Goal: Obtain resource: Download file/media

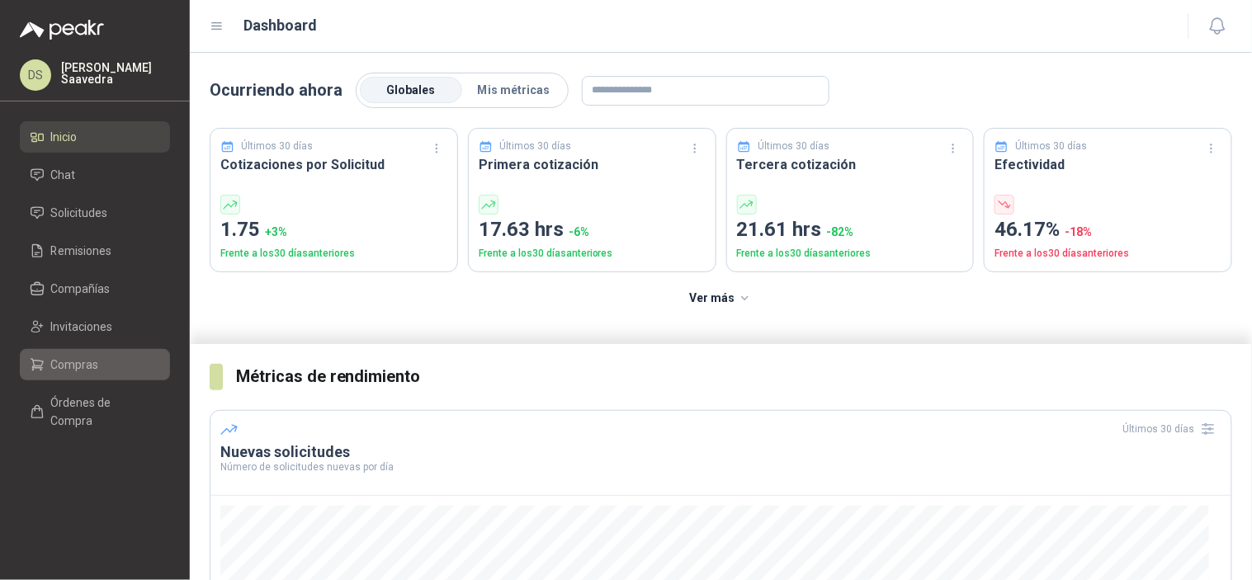
click at [83, 365] on span "Compras" at bounding box center [75, 365] width 48 height 18
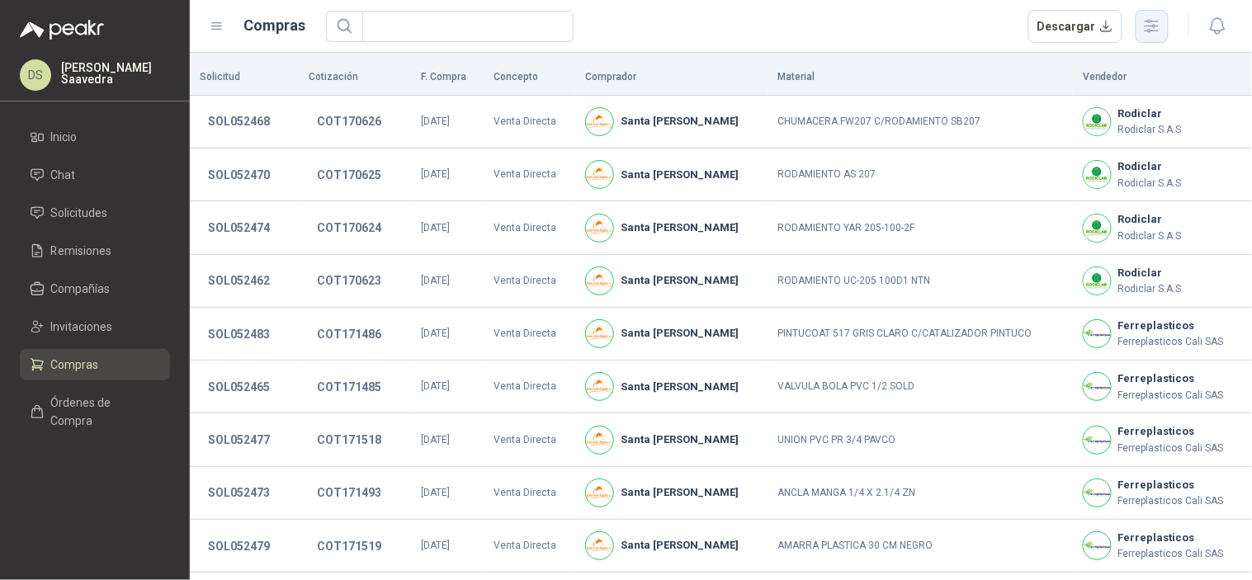
click at [1162, 27] on icon "button" at bounding box center [1152, 26] width 19 height 19
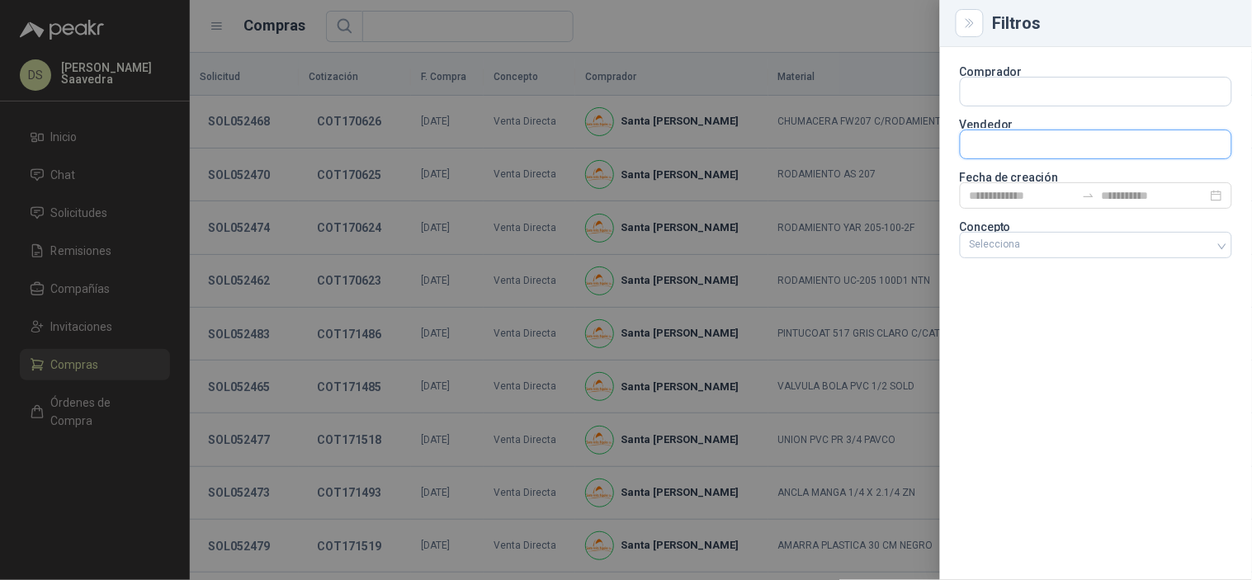
click at [1078, 144] on input "text" at bounding box center [1096, 144] width 271 height 28
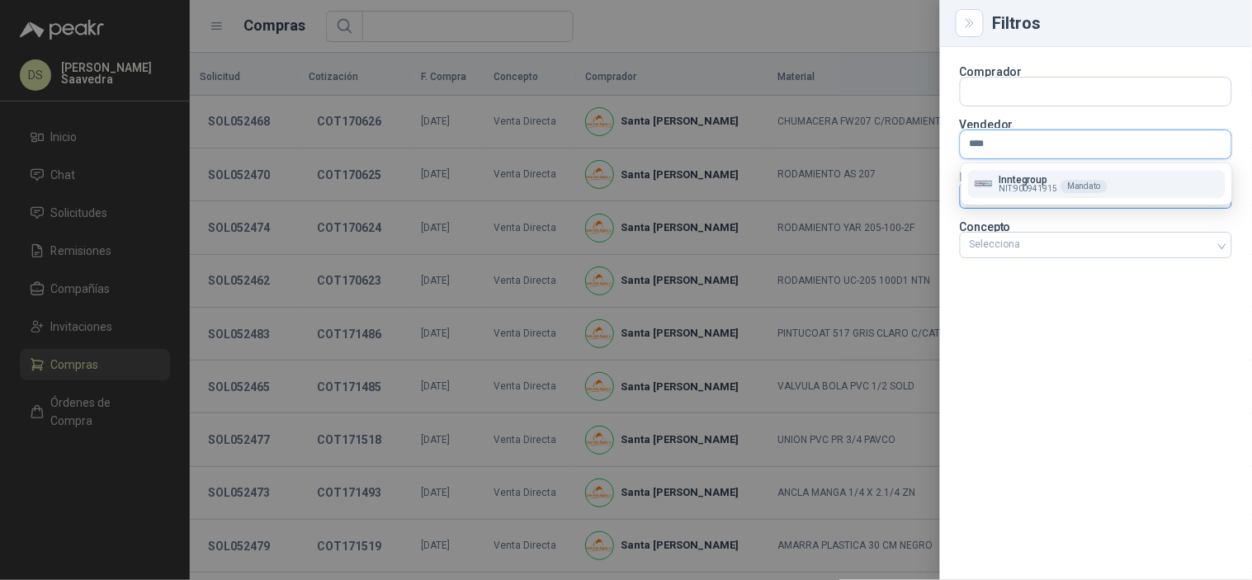
type input "****"
click at [1055, 182] on p "Inntegroup" at bounding box center [1029, 180] width 59 height 10
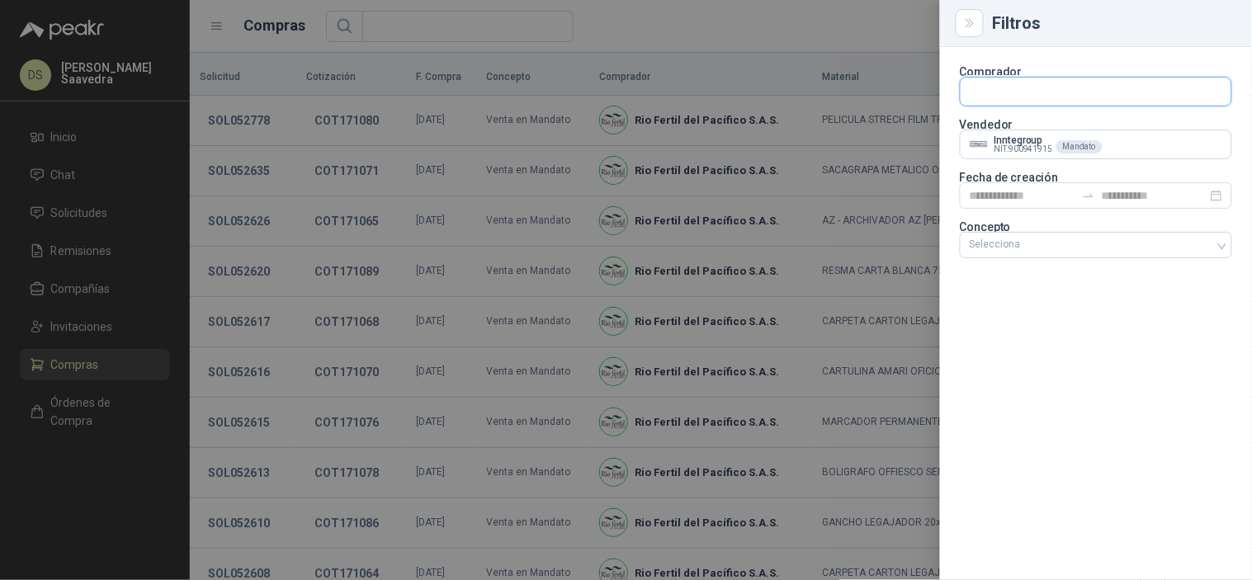
click at [1055, 89] on input "text" at bounding box center [1096, 92] width 271 height 28
click at [850, 21] on div at bounding box center [626, 290] width 1252 height 580
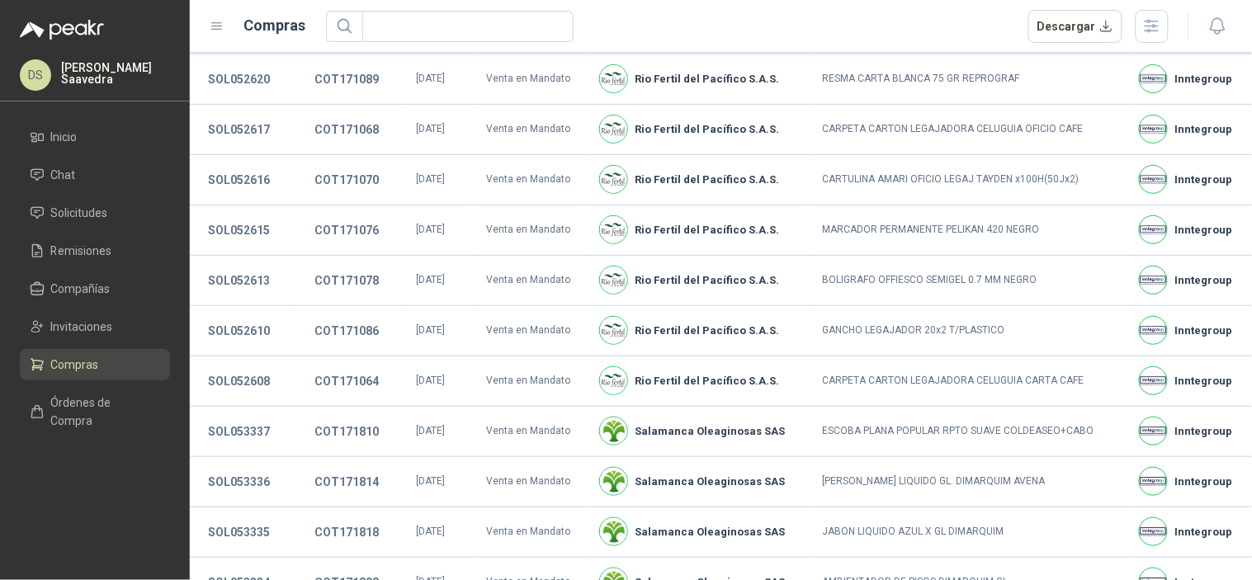
scroll to position [335, 0]
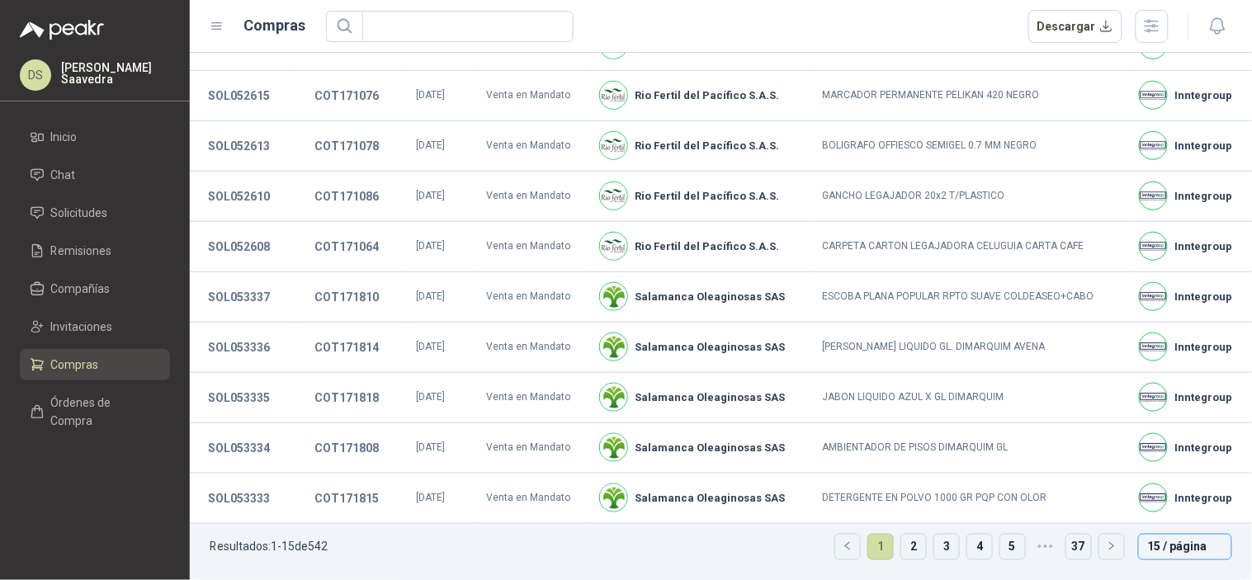
click at [1200, 542] on span "15 / página" at bounding box center [1185, 547] width 74 height 25
click at [1174, 489] on div "50 / página" at bounding box center [1185, 488] width 67 height 18
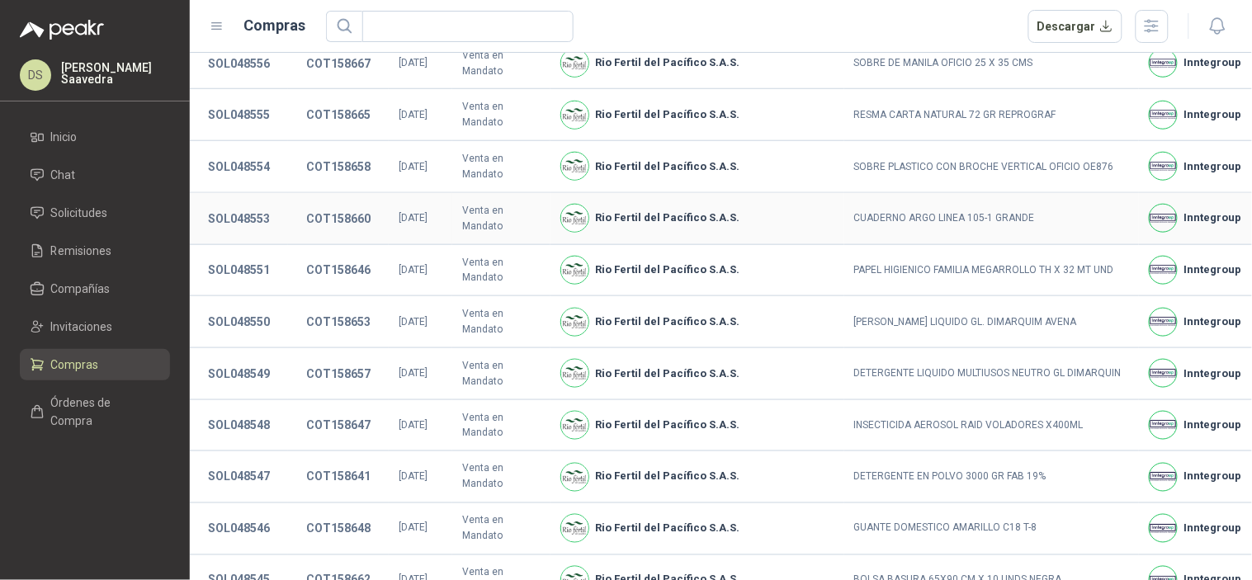
scroll to position [2133, 0]
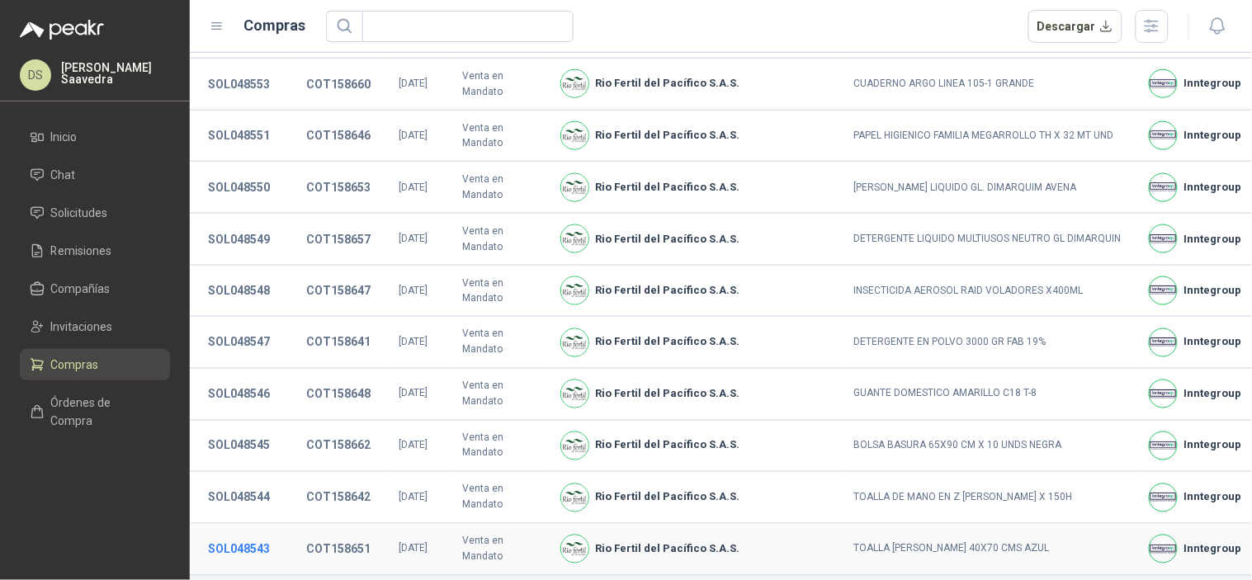
click at [221, 535] on button "SOL048543" at bounding box center [239, 550] width 78 height 30
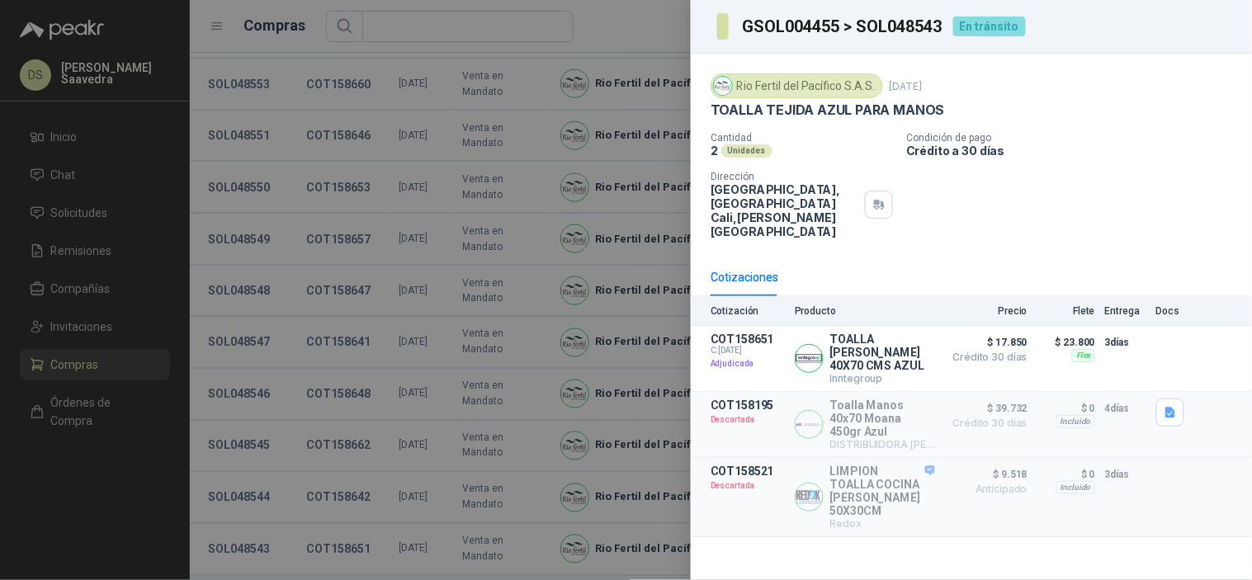
click at [908, 31] on h3 "GSOL004455 > SOL048543" at bounding box center [842, 26] width 201 height 17
copy h3 "SOL048543"
click at [545, 284] on div at bounding box center [626, 290] width 1252 height 580
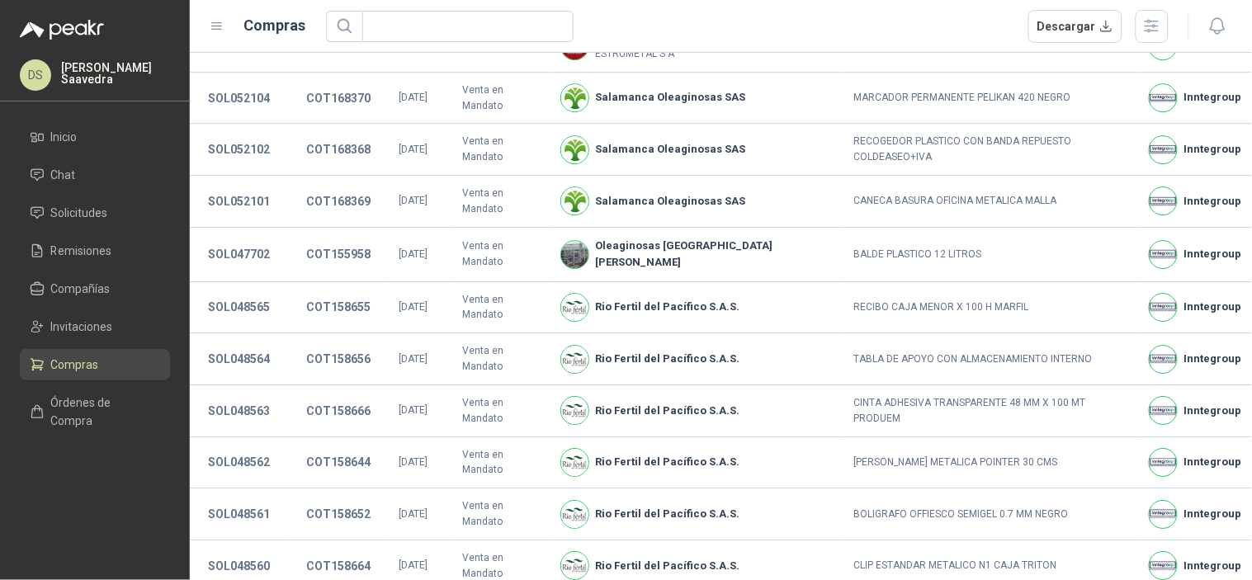
scroll to position [1277, 0]
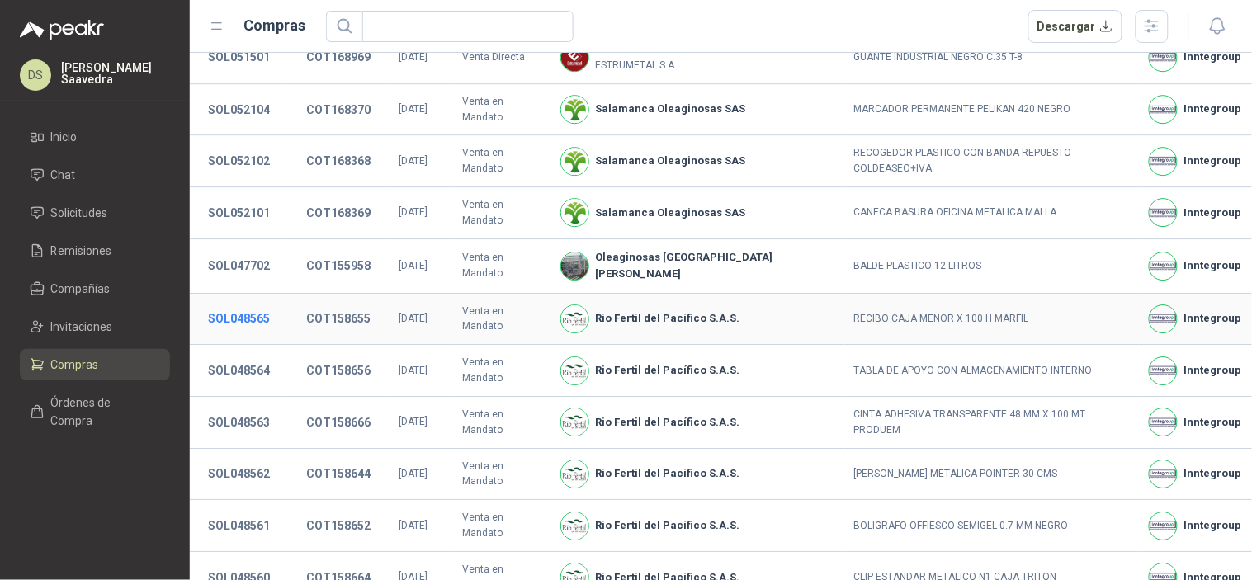
click at [270, 304] on button "SOL048565" at bounding box center [239, 319] width 78 height 30
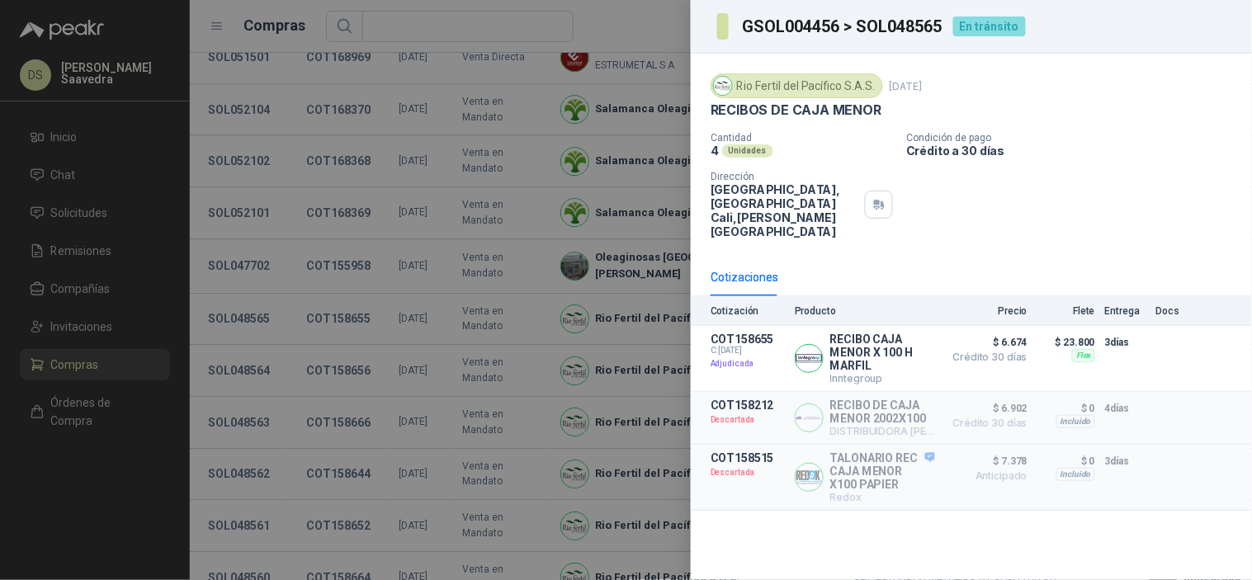
click at [892, 26] on h3 "GSOL004456 > SOL048565" at bounding box center [842, 26] width 201 height 17
copy h3 "SOL048565"
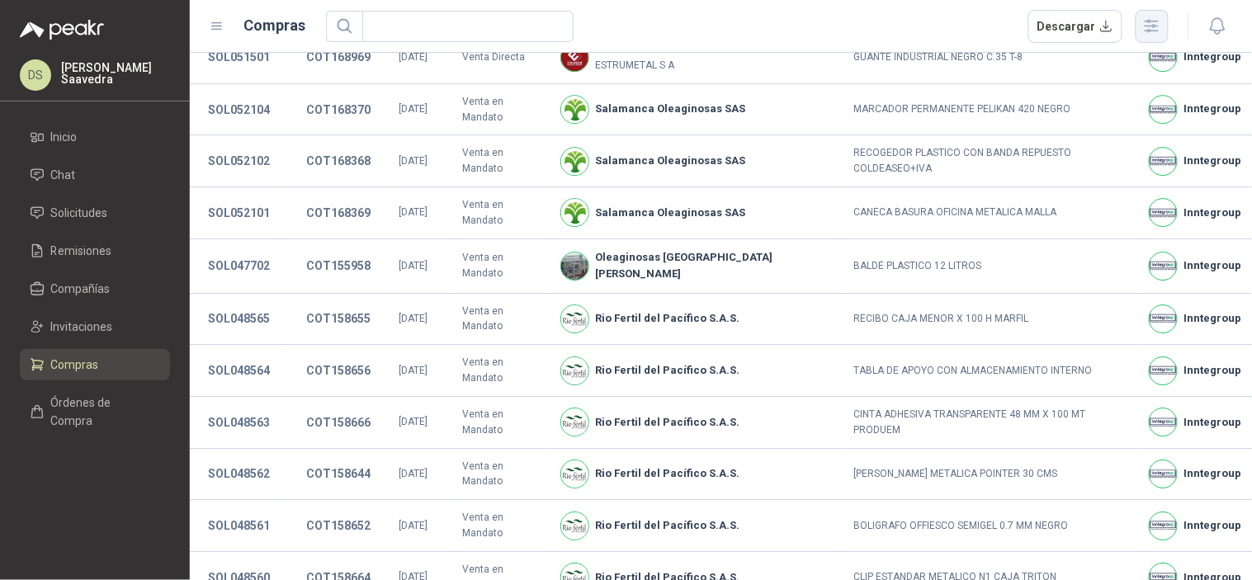
click at [1168, 38] on button "button" at bounding box center [1152, 26] width 33 height 33
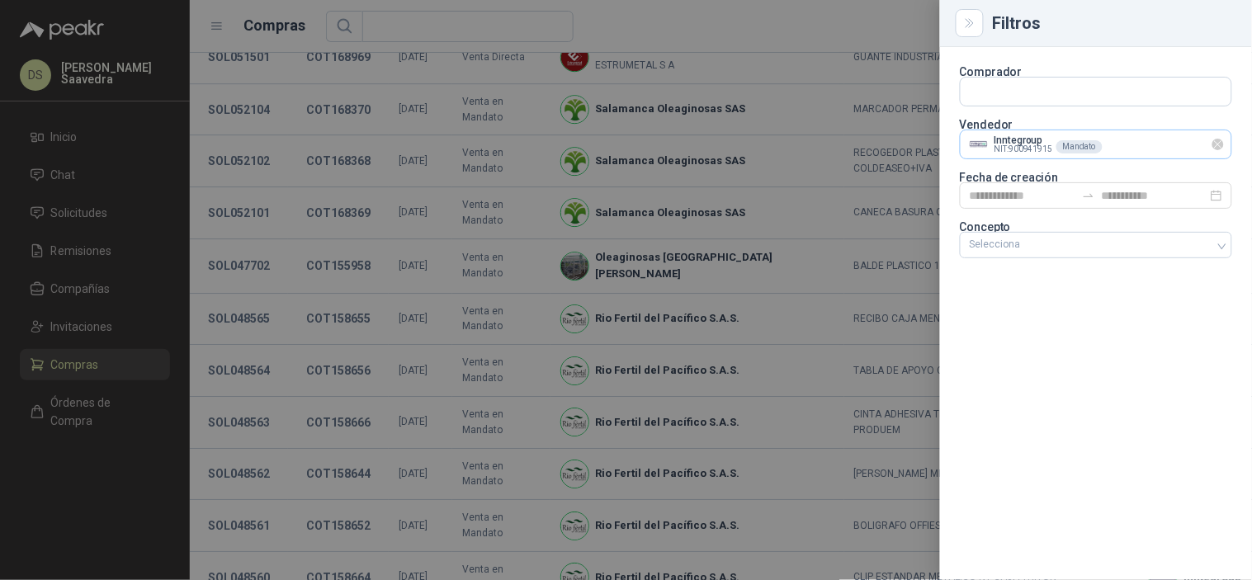
drag, startPoint x: 1215, startPoint y: 144, endPoint x: 1175, endPoint y: 146, distance: 40.5
click at [1216, 144] on icon "Limpiar" at bounding box center [1219, 145] width 14 height 14
click at [1167, 146] on input "text" at bounding box center [1096, 144] width 271 height 28
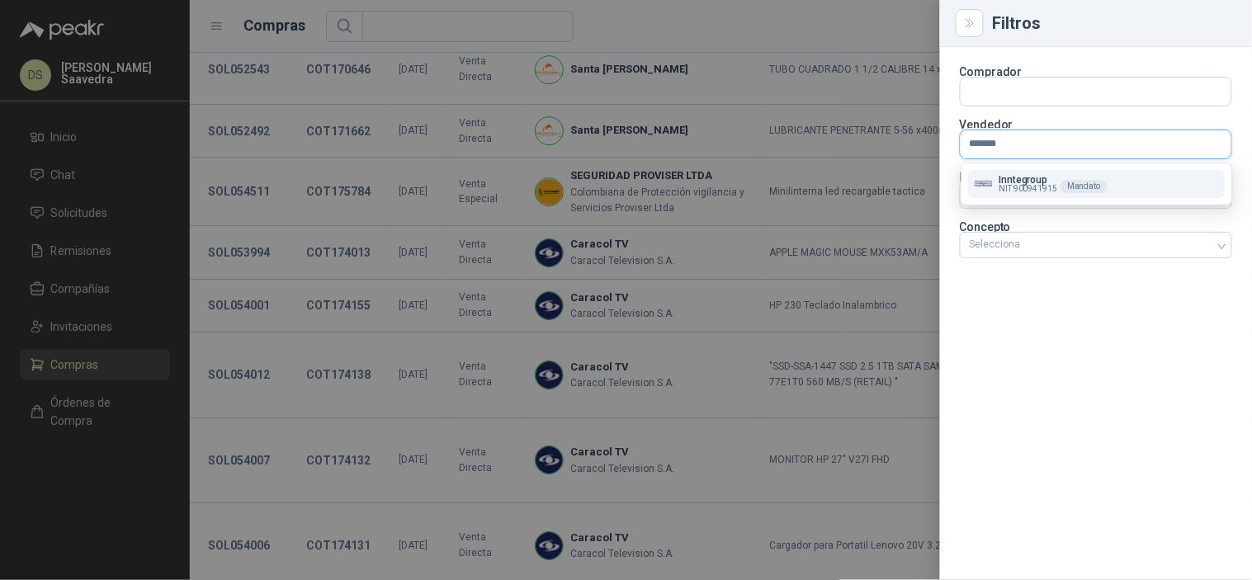
type input "********"
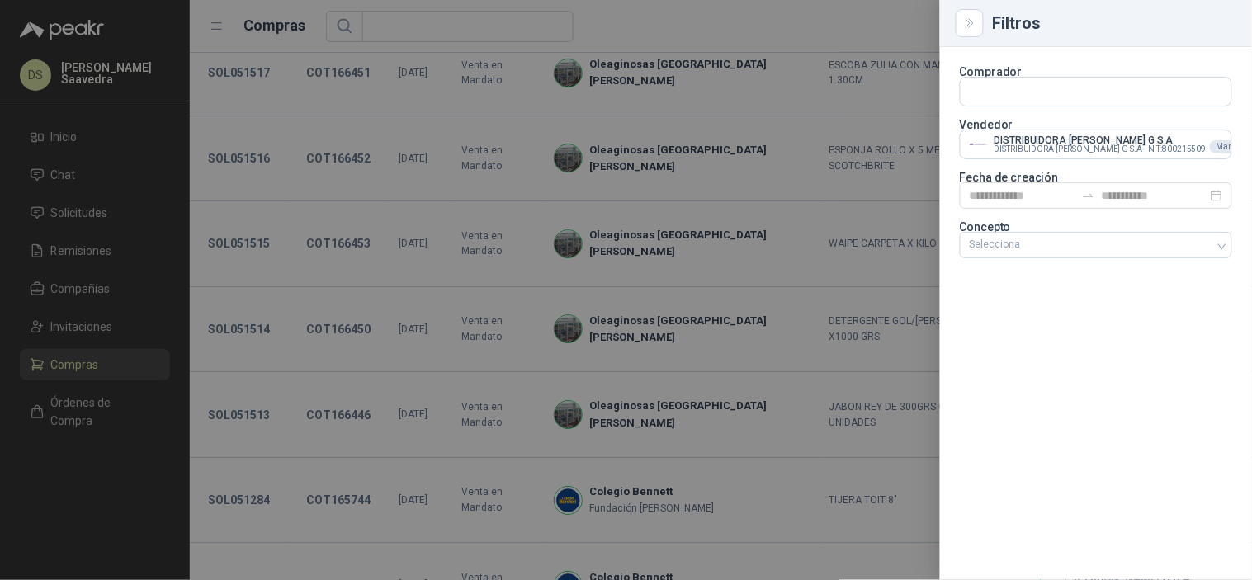
click at [823, 37] on div at bounding box center [626, 290] width 1252 height 580
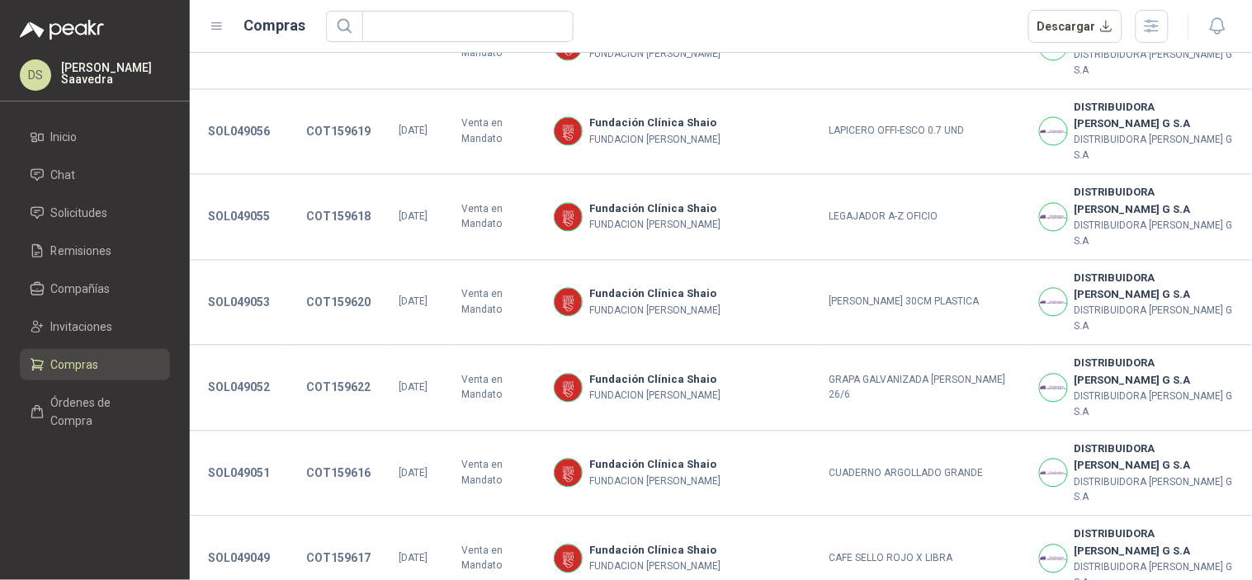
scroll to position [2402, 0]
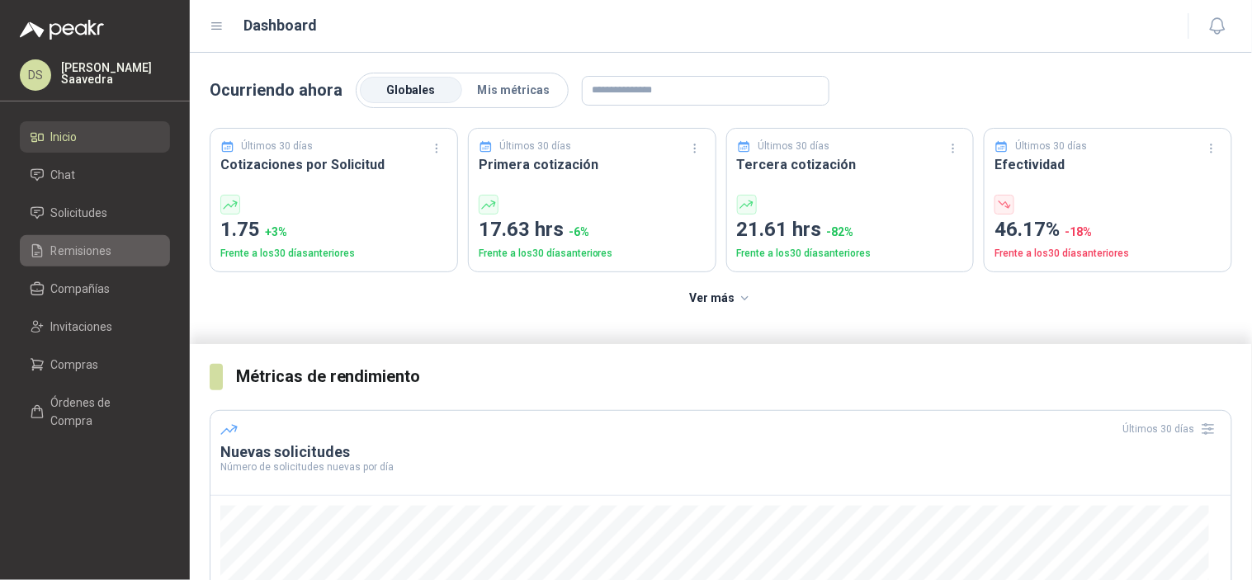
click at [108, 252] on span "Remisiones" at bounding box center [81, 251] width 61 height 18
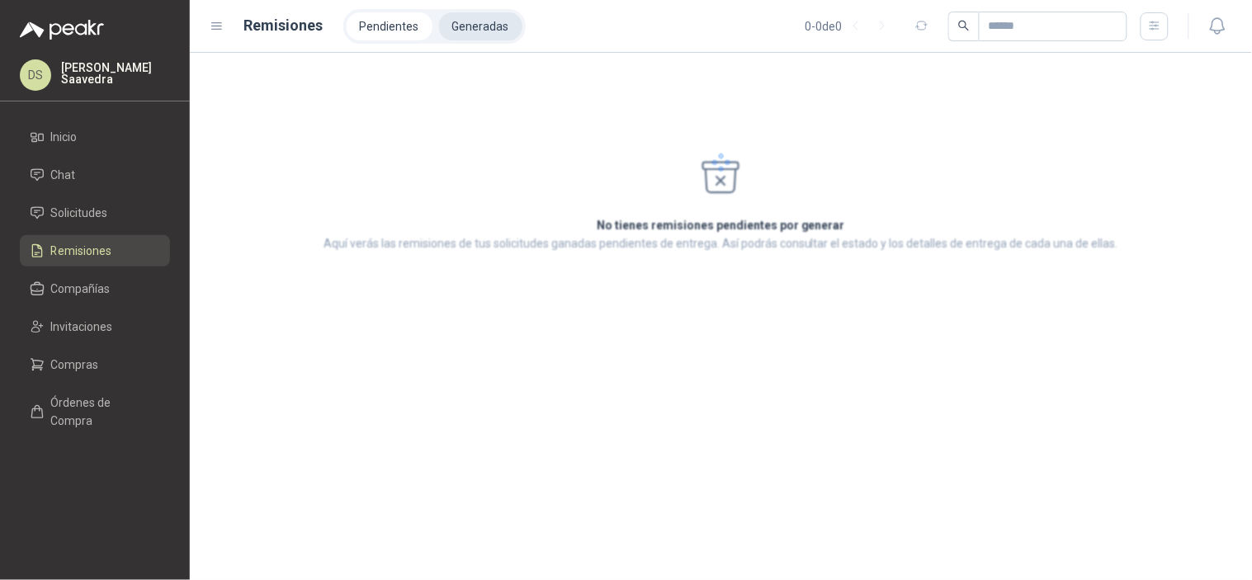
click at [498, 31] on li "Generadas" at bounding box center [480, 26] width 83 height 28
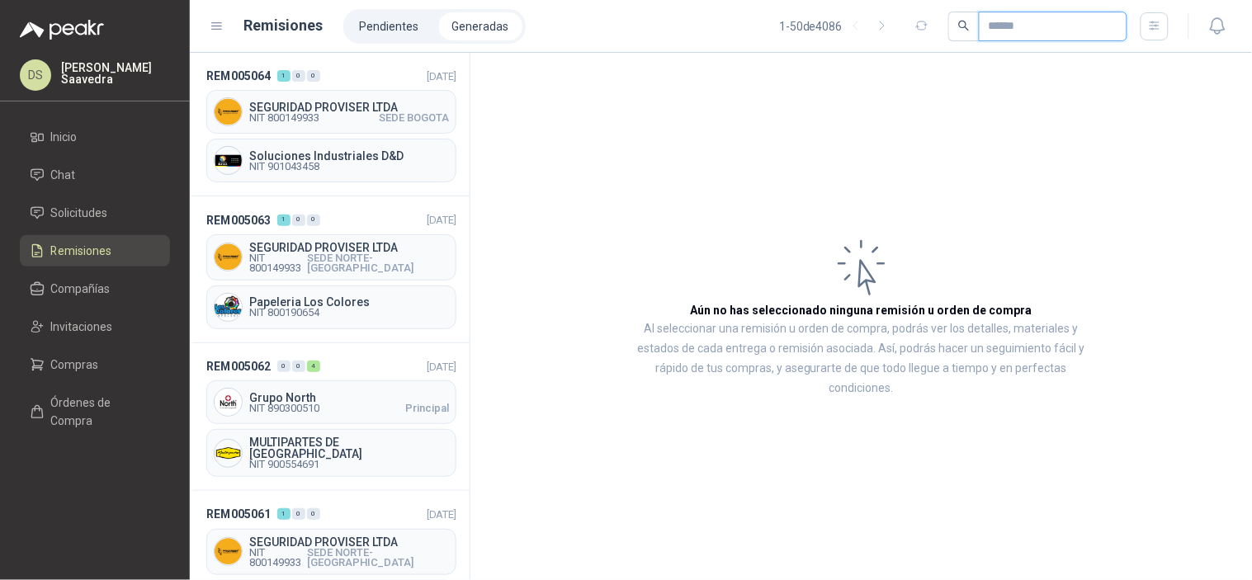
click at [1045, 30] on input "text" at bounding box center [1047, 26] width 116 height 28
paste input "*********"
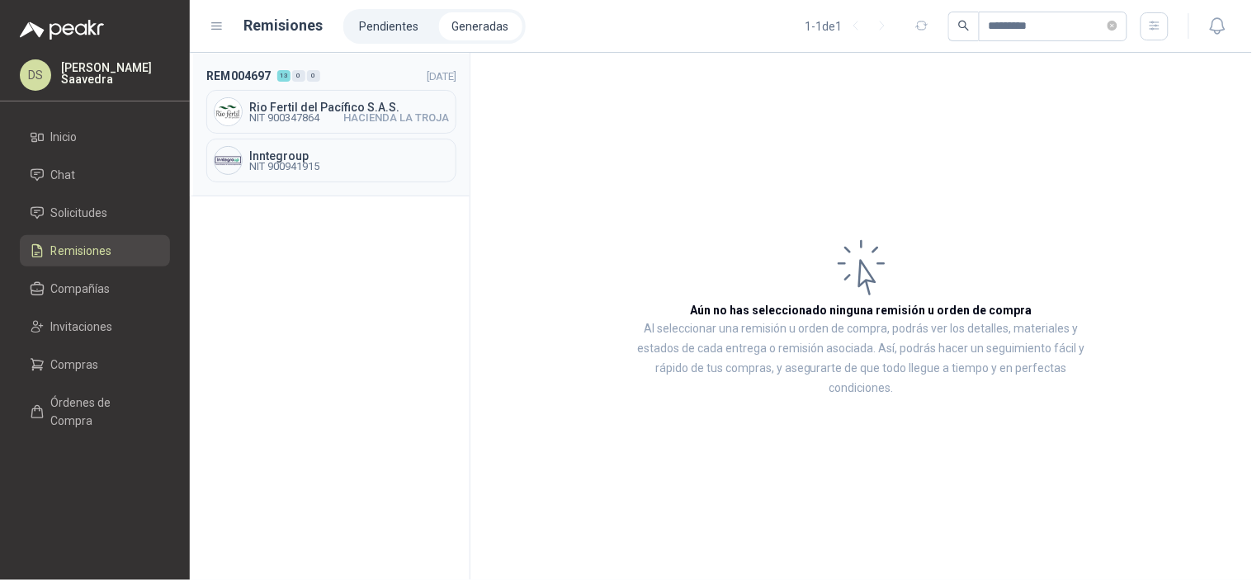
click at [239, 124] on div "Rio Fertil del Pacífico S.A.S. NIT 900347864 HACIENDA LA TROJA" at bounding box center [331, 112] width 250 height 44
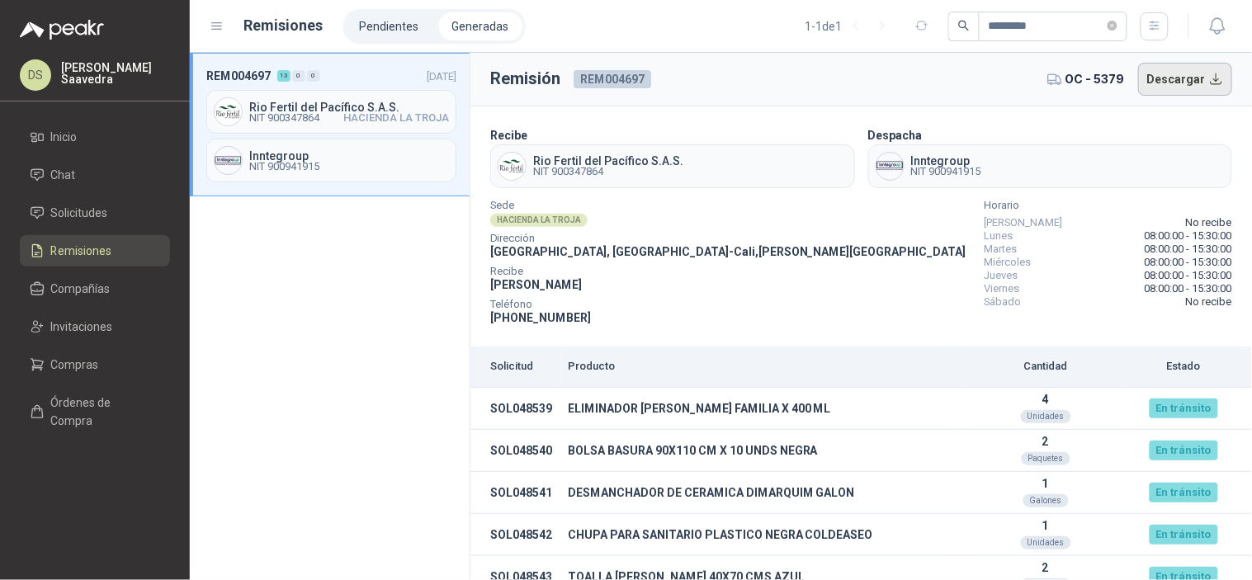
click at [1156, 77] on button "Descargar" at bounding box center [1185, 79] width 95 height 33
click at [994, 21] on input "*********" at bounding box center [1047, 26] width 116 height 28
paste input "text"
type input "*********"
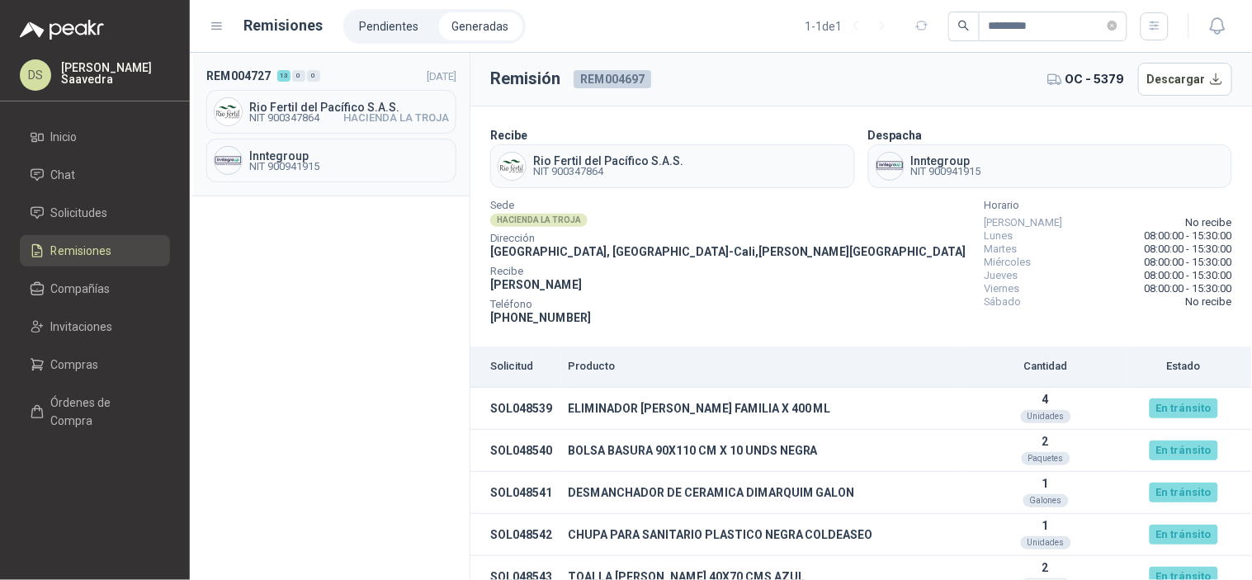
click at [345, 135] on div "REM004727 13 0 0 24/07/2025 Rio Fertil del Pacífico S.A.S. NIT 900347864 HACIEN…" at bounding box center [330, 125] width 280 height 144
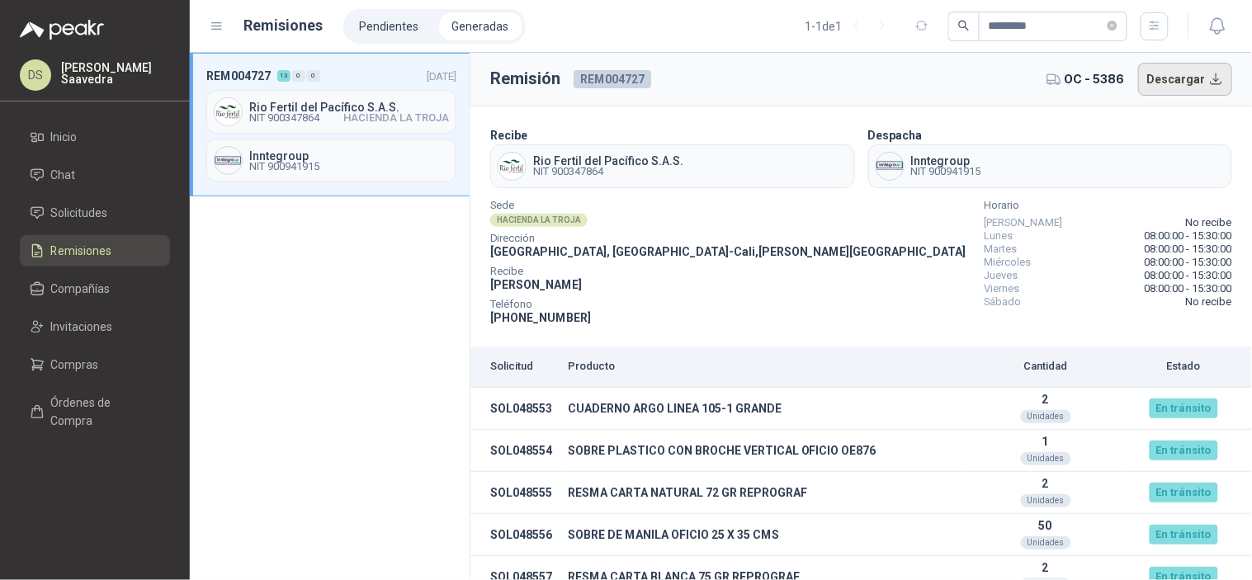
click at [1189, 75] on button "Descargar" at bounding box center [1185, 79] width 95 height 33
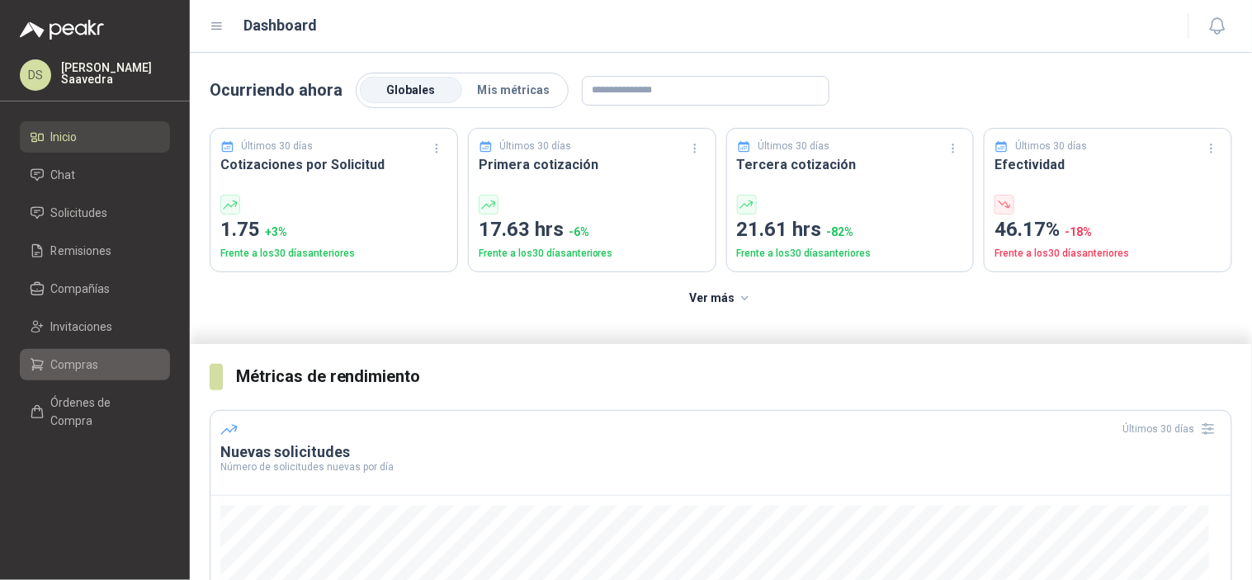
click at [67, 356] on span "Compras" at bounding box center [75, 365] width 48 height 18
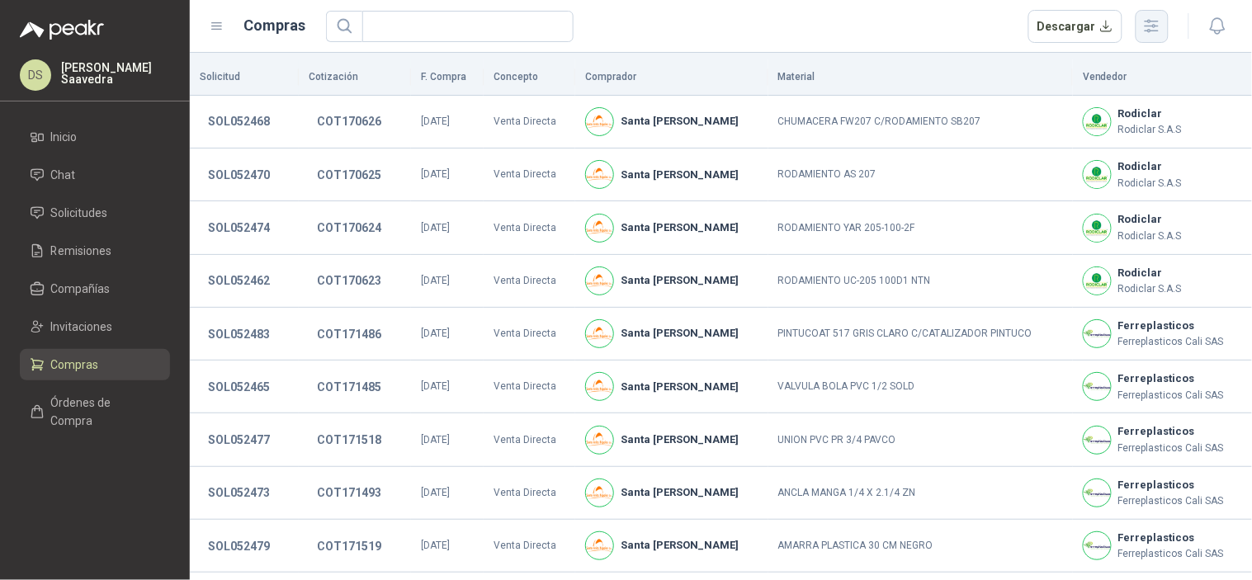
click at [1157, 33] on icon "button" at bounding box center [1152, 26] width 19 height 19
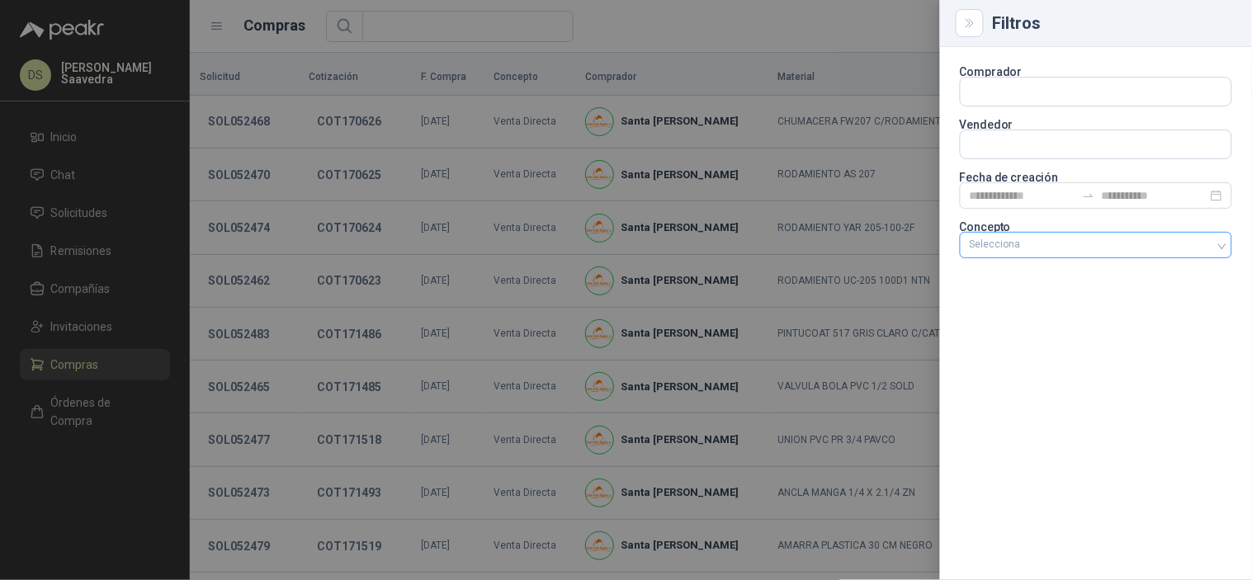
click at [1075, 251] on div at bounding box center [1087, 245] width 248 height 12
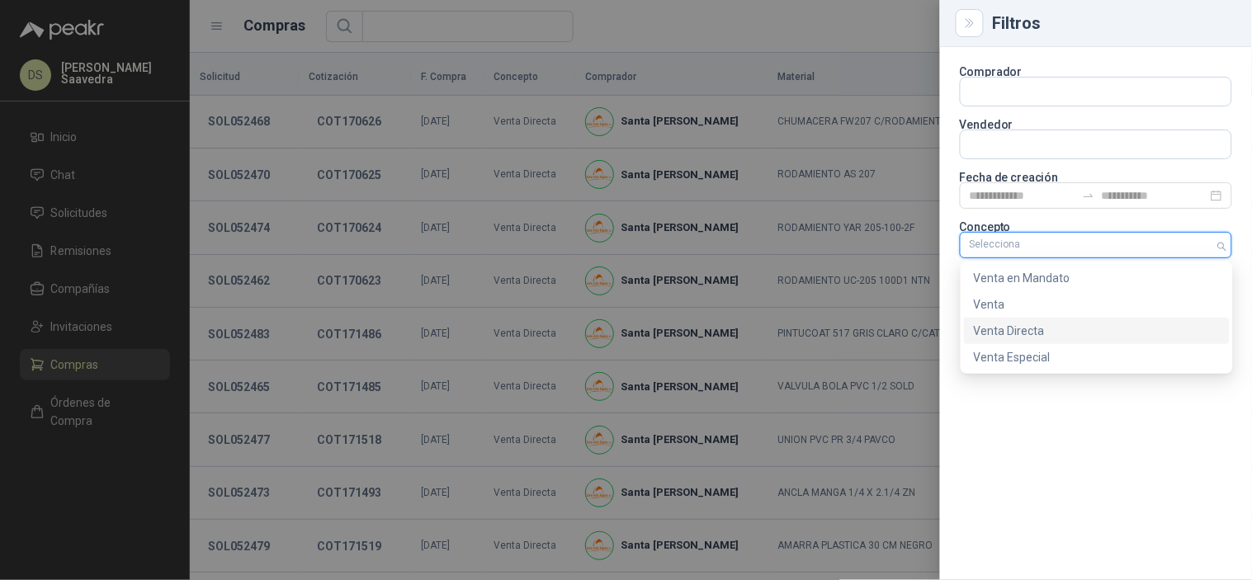
drag, startPoint x: 1046, startPoint y: 343, endPoint x: 1052, endPoint y: 361, distance: 19.1
click at [1046, 343] on div "Venta en Mandato Venta Venta Directa Venta Especial" at bounding box center [1097, 318] width 266 height 106
click at [1043, 350] on div "Venta Especial" at bounding box center [1097, 357] width 246 height 18
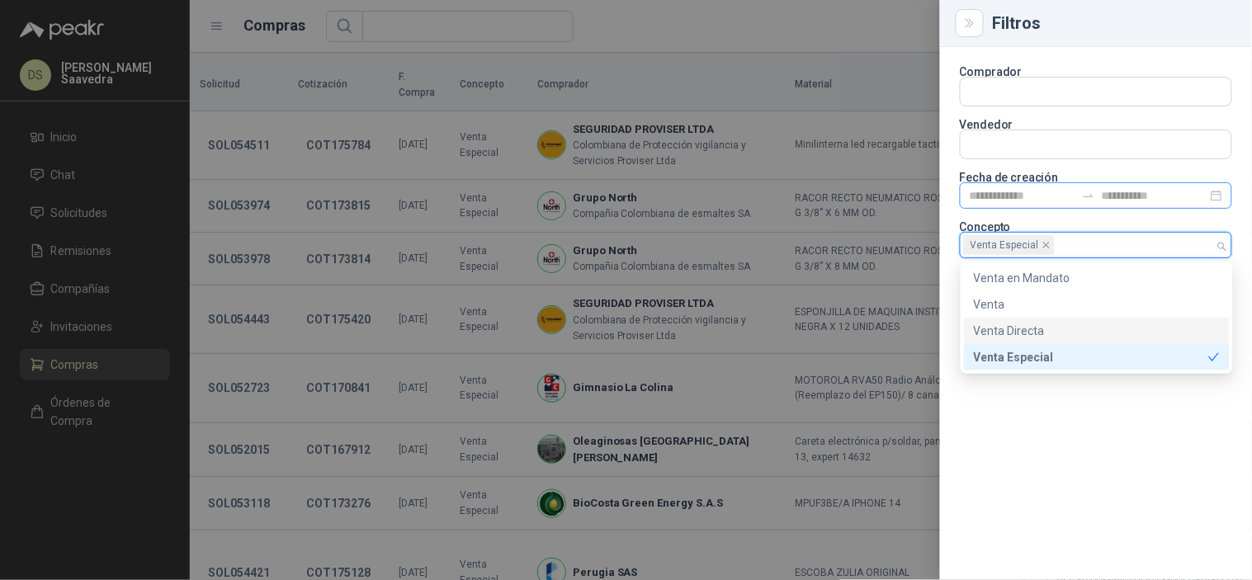
click at [1016, 183] on div at bounding box center [1096, 195] width 272 height 26
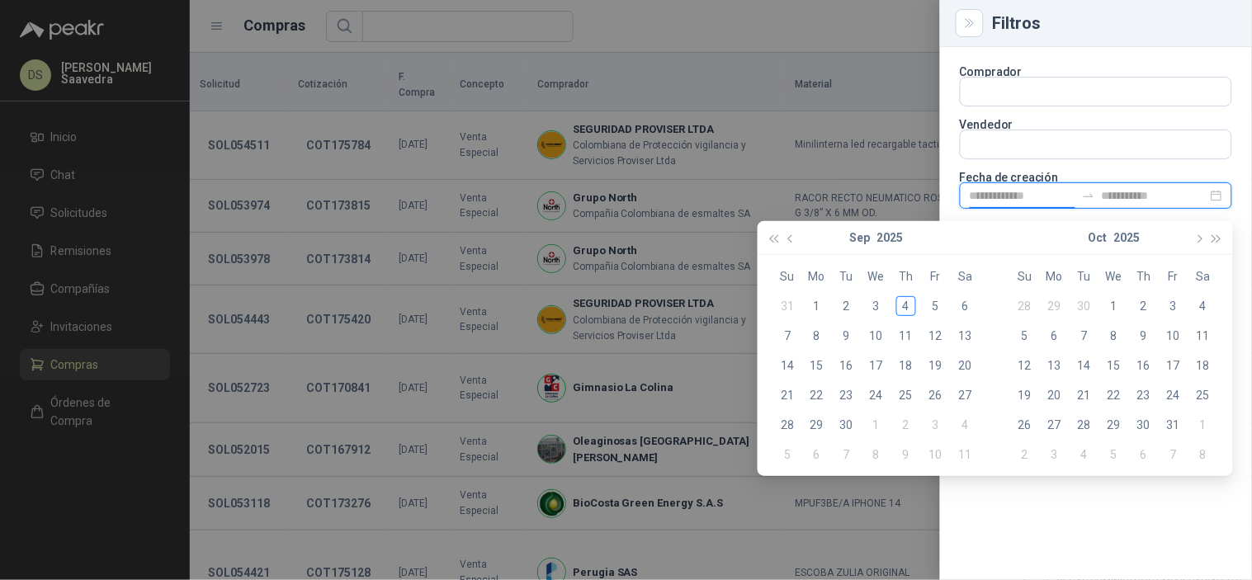
click at [1017, 192] on input at bounding box center [1023, 196] width 106 height 18
type input "**********"
click at [822, 303] on div "1" at bounding box center [817, 306] width 20 height 20
type input "**********"
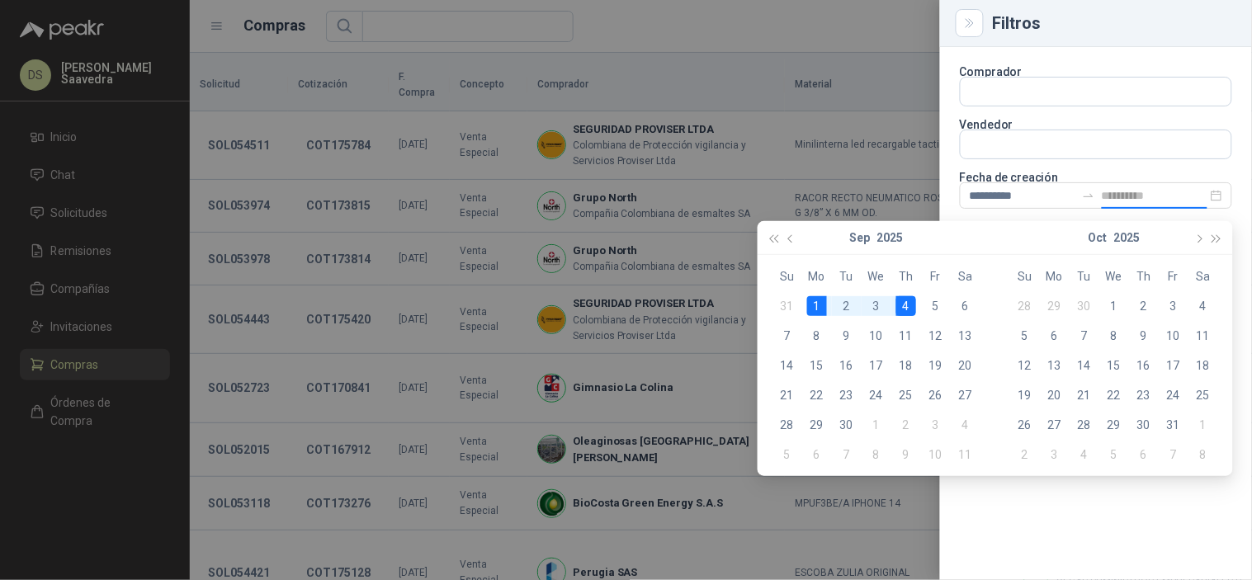
click at [910, 303] on div "4" at bounding box center [907, 306] width 20 height 20
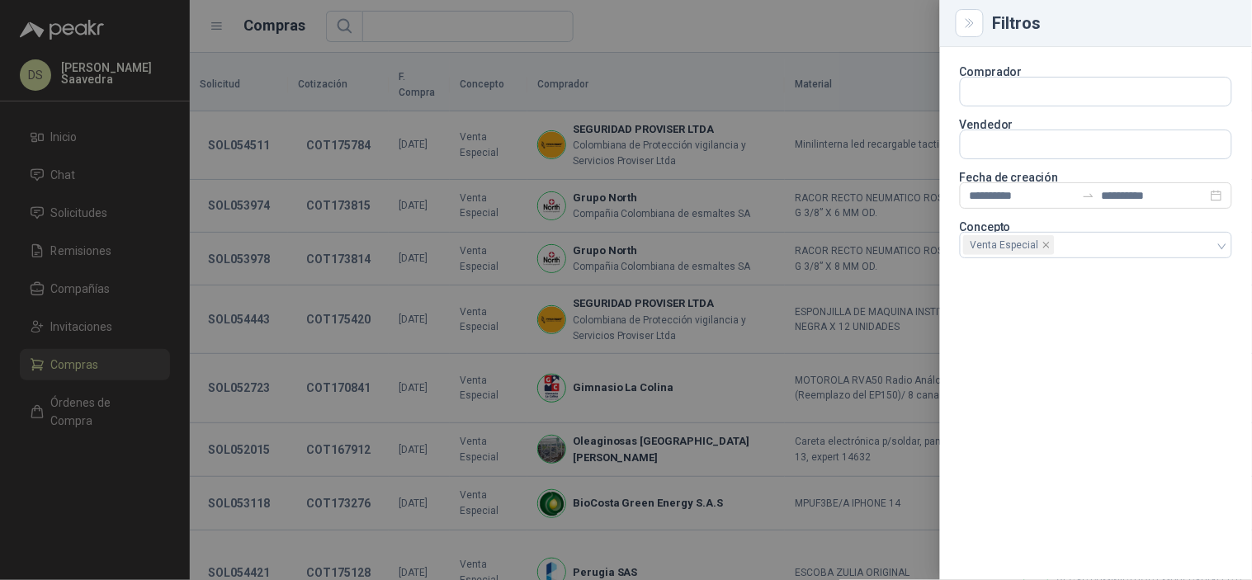
click at [835, 37] on div at bounding box center [626, 290] width 1252 height 580
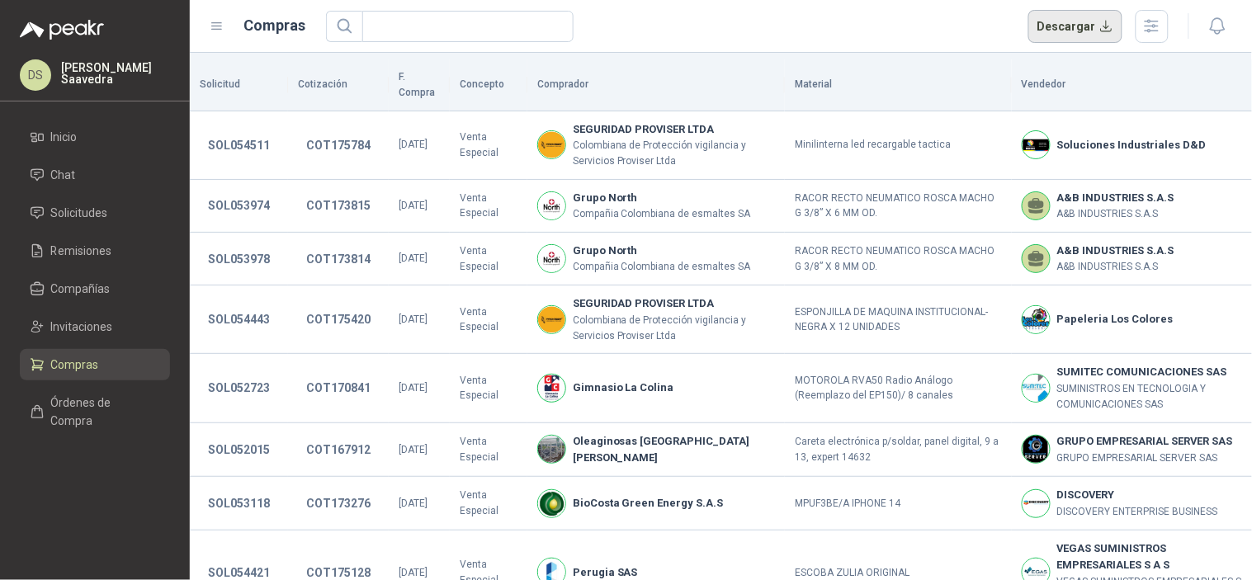
click at [1086, 31] on button "Descargar" at bounding box center [1076, 26] width 95 height 33
click at [730, 47] on header "Compras Descargar" at bounding box center [721, 26] width 1063 height 53
click at [1152, 20] on icon "button" at bounding box center [1152, 26] width 19 height 19
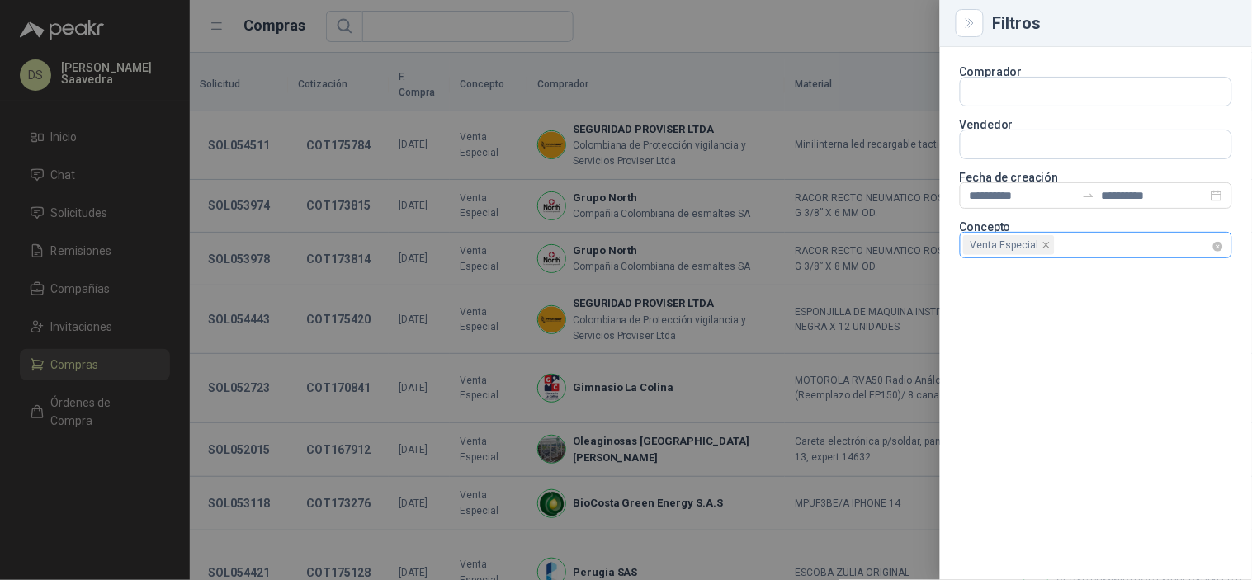
click at [1209, 251] on div "Venta Especial" at bounding box center [1087, 245] width 248 height 23
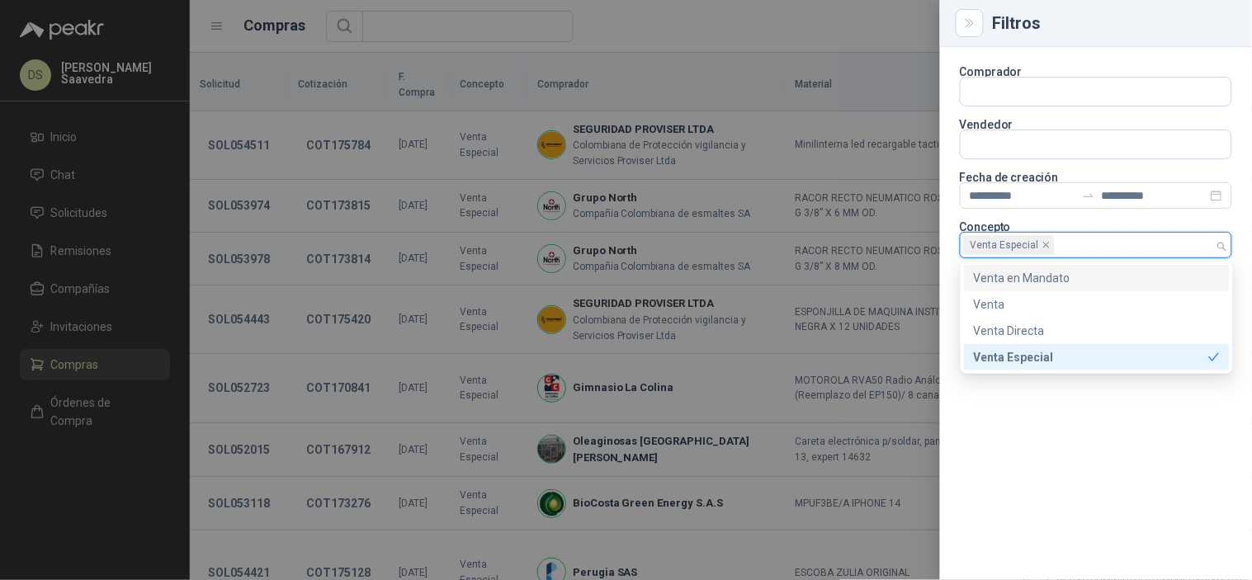
click at [1181, 276] on div "Venta en Mandato" at bounding box center [1097, 278] width 246 height 18
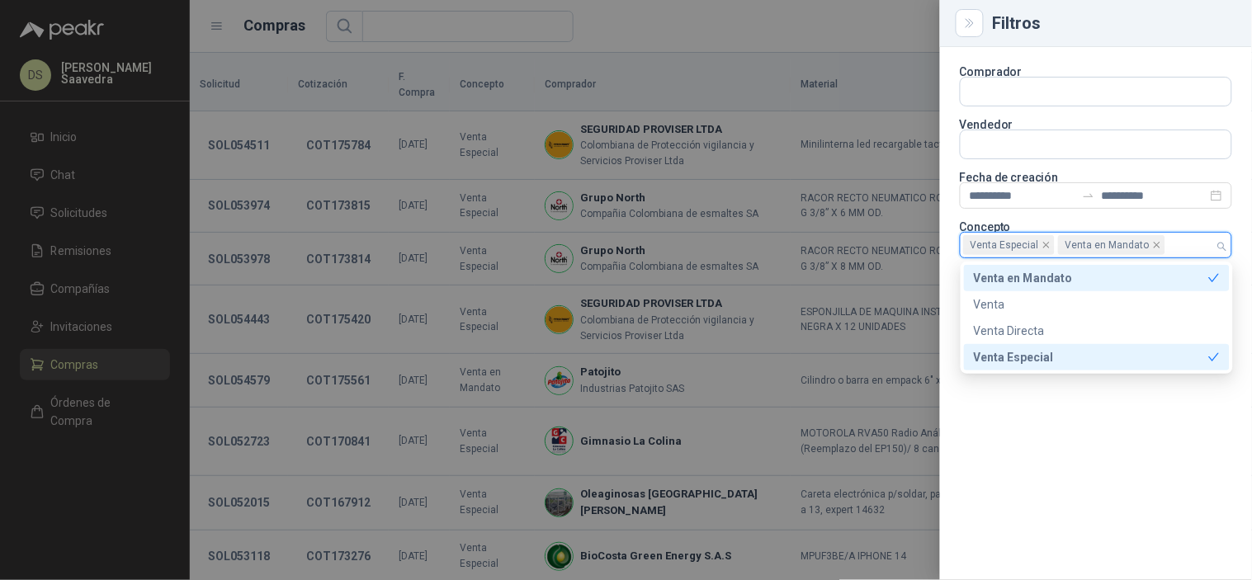
click at [1102, 357] on div "Venta Especial" at bounding box center [1091, 357] width 234 height 18
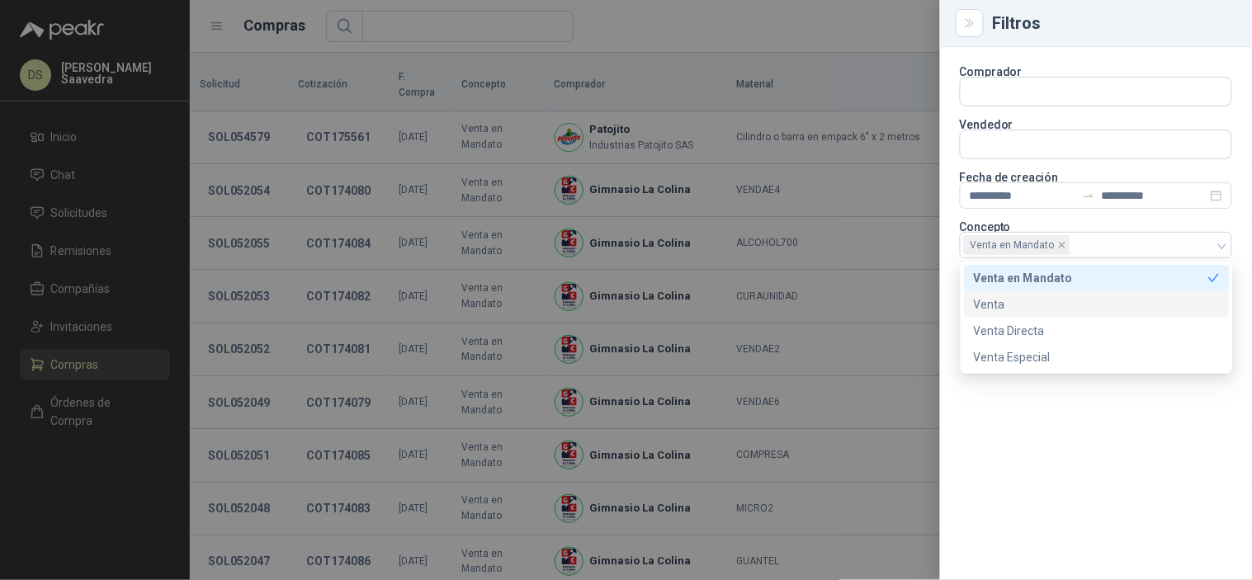
click at [842, 47] on div at bounding box center [626, 290] width 1252 height 580
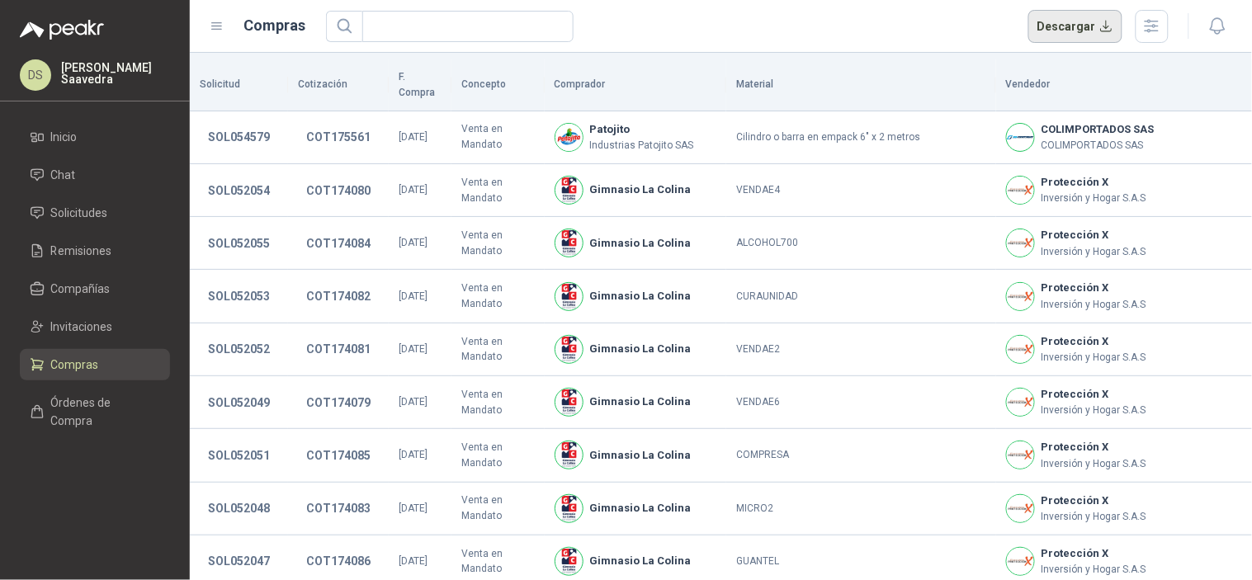
click at [1104, 30] on button "Descargar" at bounding box center [1076, 26] width 95 height 33
click at [933, 56] on div "Solicitud Cotización F. Compra Concepto Comprador Material Vendedor SOL054579 C…" at bounding box center [721, 523] width 1063 height 940
